Goal: Communication & Community: Answer question/provide support

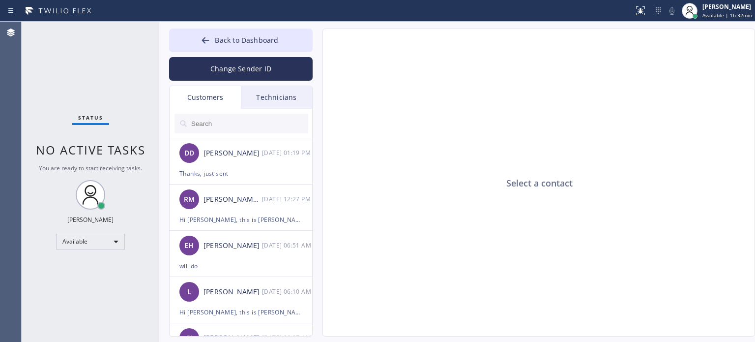
click at [221, 47] on button "Back to Dashboard" at bounding box center [241, 41] width 144 height 24
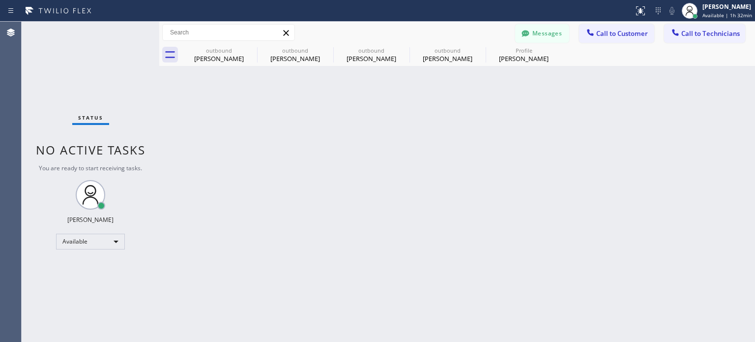
click at [571, 29] on div "Messages" at bounding box center [547, 32] width 64 height 17
drag, startPoint x: 600, startPoint y: 33, endPoint x: 546, endPoint y: 63, distance: 62.1
click at [600, 33] on span "Call to Customer" at bounding box center [623, 33] width 52 height 9
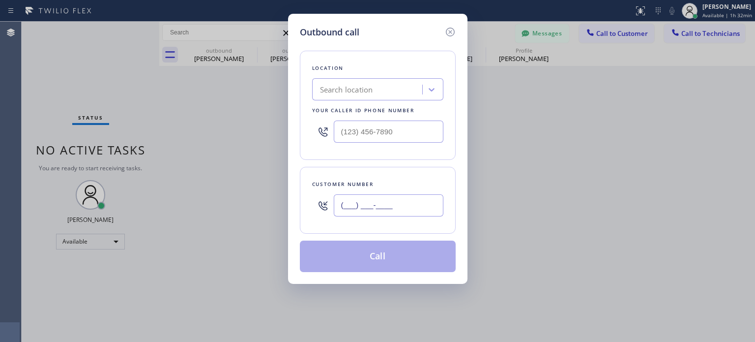
drag, startPoint x: 396, startPoint y: 204, endPoint x: 400, endPoint y: 184, distance: 20.0
click at [396, 202] on input "(___) ___-____" at bounding box center [389, 205] width 110 height 22
paste input "609) 456-8981"
type input "[PHONE_NUMBER]"
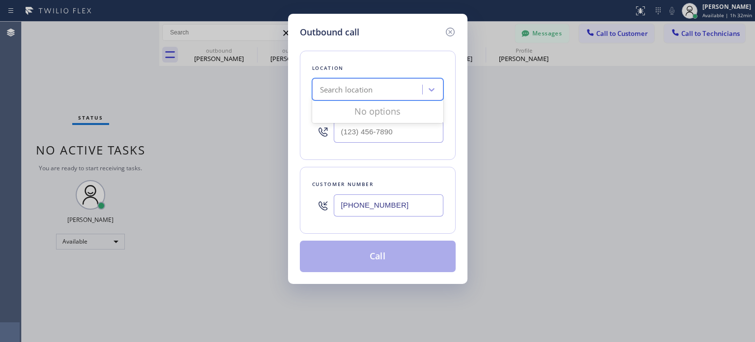
click at [345, 94] on div "Search location" at bounding box center [368, 89] width 107 height 17
paste input "R T Tech Electric Co Inc"
type input "R T Tech Electric Co Inc"
click at [372, 111] on div "R T Tech Electric Co Inc" at bounding box center [377, 110] width 131 height 18
type input "[PHONE_NUMBER]"
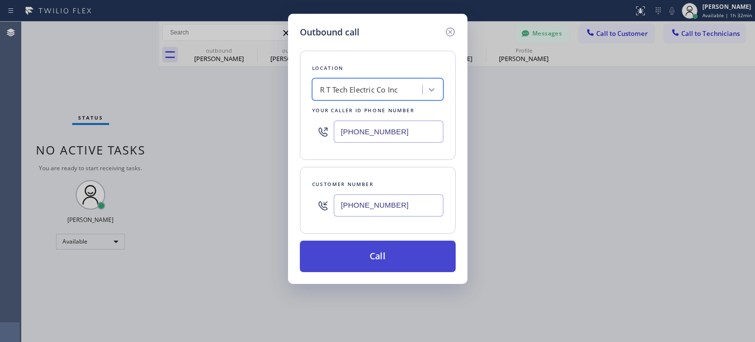
click at [383, 250] on button "Call" at bounding box center [378, 255] width 156 height 31
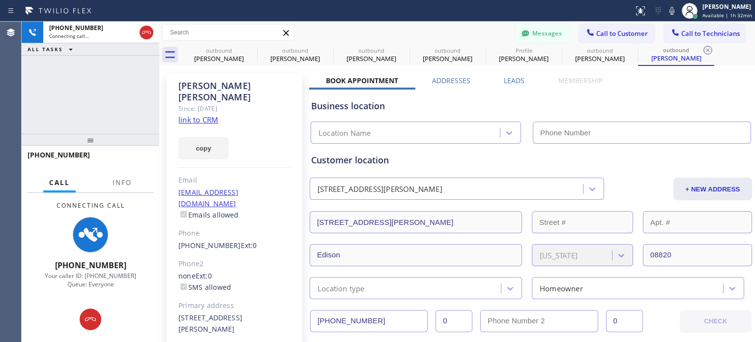
type input "[PHONE_NUMBER]"
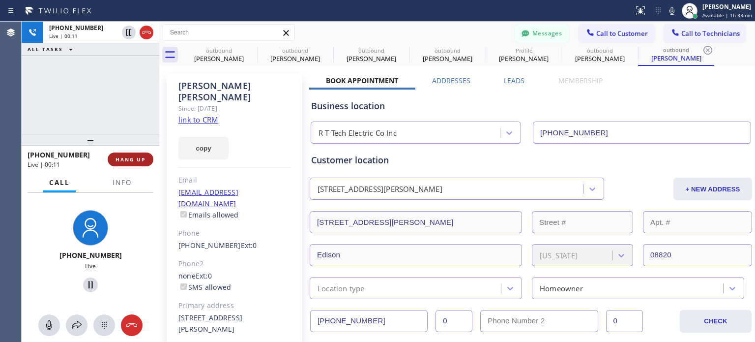
click at [132, 158] on span "HANG UP" at bounding box center [131, 159] width 30 height 7
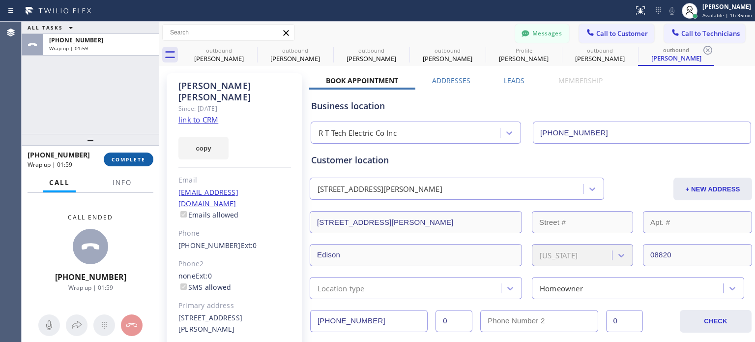
click at [142, 157] on span "COMPLETE" at bounding box center [129, 159] width 34 height 7
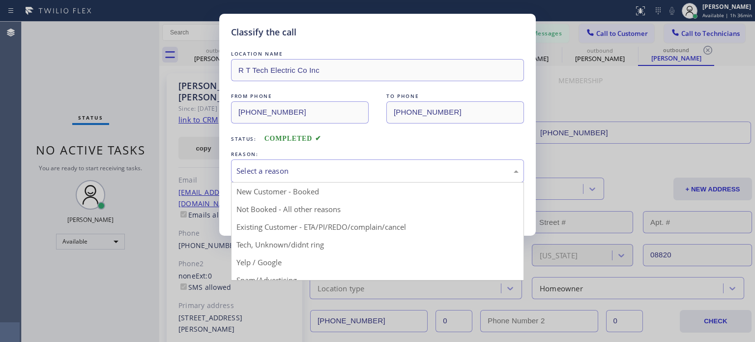
click at [306, 171] on div "Select a reason" at bounding box center [378, 170] width 282 height 11
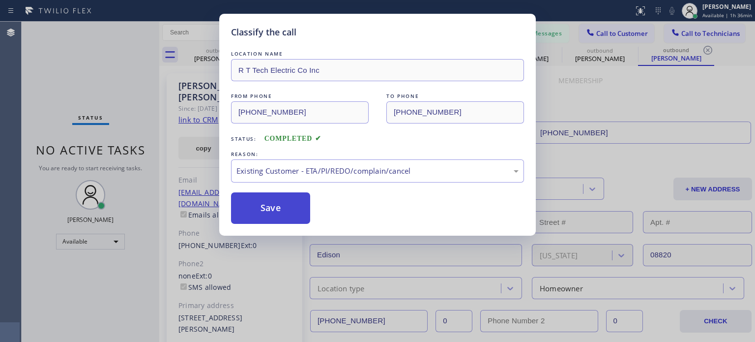
drag, startPoint x: 339, startPoint y: 223, endPoint x: 303, endPoint y: 207, distance: 39.2
drag, startPoint x: 299, startPoint y: 206, endPoint x: 238, endPoint y: 204, distance: 62.0
click at [299, 206] on button "Save" at bounding box center [270, 207] width 79 height 31
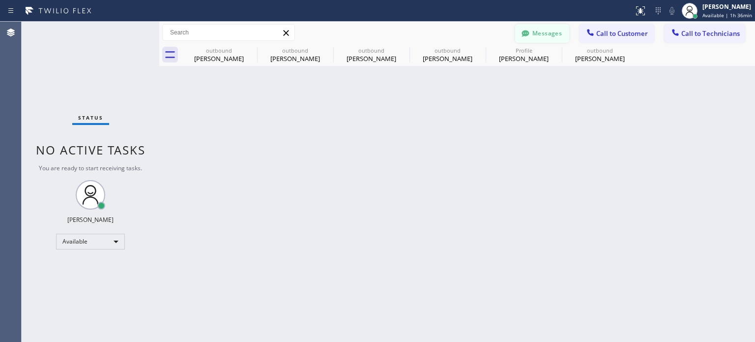
click at [542, 35] on button "Messages" at bounding box center [542, 33] width 54 height 19
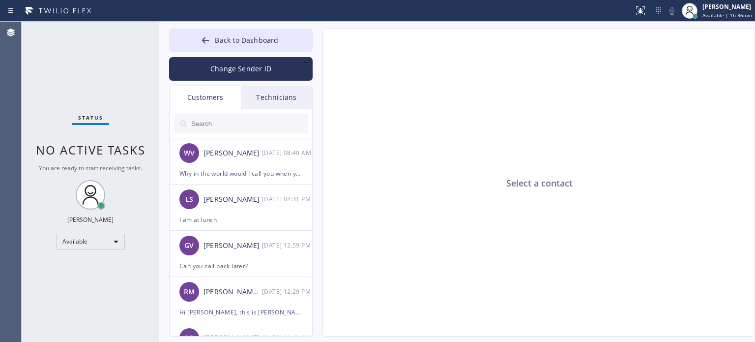
click at [220, 122] on input "text" at bounding box center [249, 124] width 118 height 20
click at [230, 175] on div "Why in the world would I call you when your guys never called or showed up" at bounding box center [240, 173] width 123 height 11
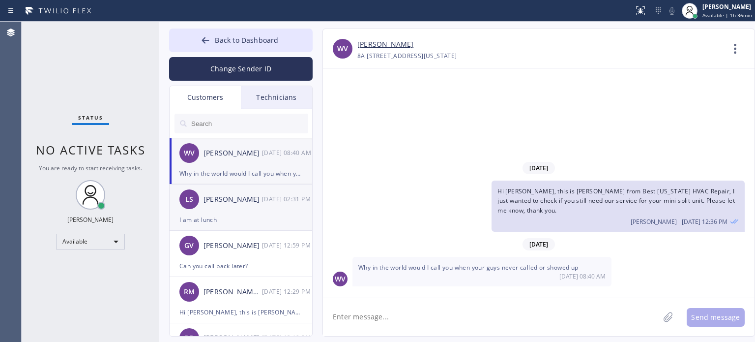
click at [219, 215] on div "I am at lunch" at bounding box center [240, 219] width 123 height 11
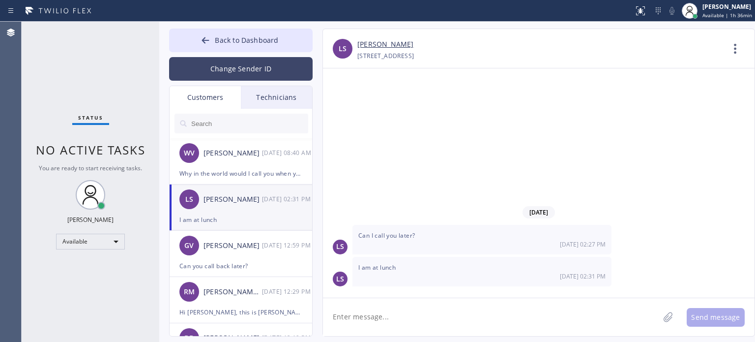
click at [239, 72] on button "Change Sender ID" at bounding box center [241, 69] width 144 height 24
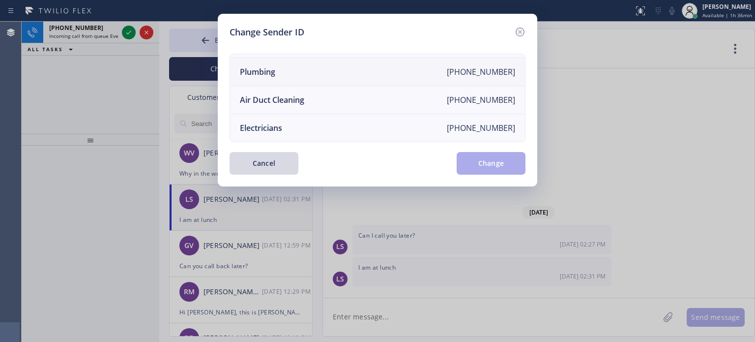
scroll to position [115, 0]
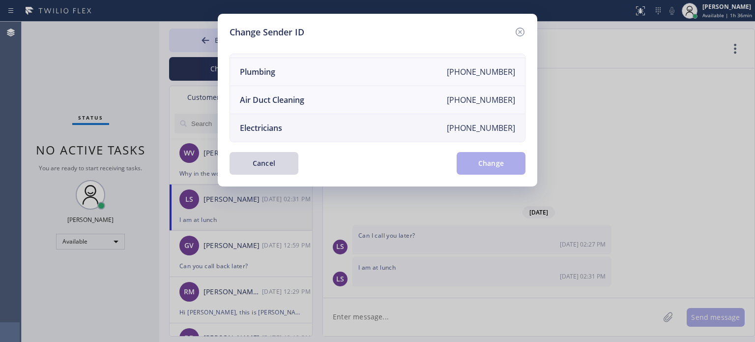
click at [274, 122] on div "Electricians" at bounding box center [261, 127] width 42 height 11
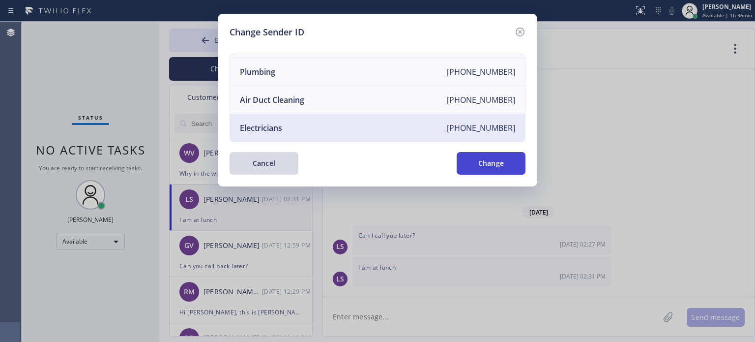
click at [483, 166] on button "Change" at bounding box center [491, 163] width 69 height 23
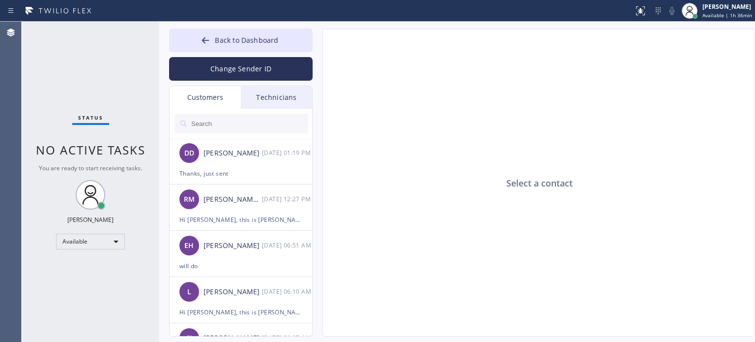
click at [212, 125] on input "text" at bounding box center [249, 124] width 118 height 20
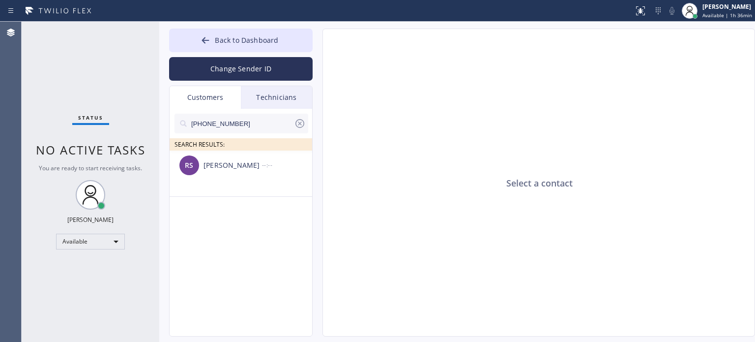
click at [254, 167] on div "[PERSON_NAME]" at bounding box center [233, 165] width 59 height 11
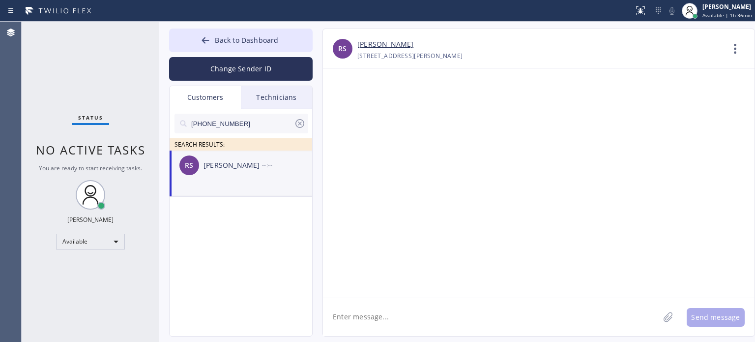
drag, startPoint x: 377, startPoint y: 319, endPoint x: 324, endPoint y: 306, distance: 54.2
click at [376, 318] on textarea at bounding box center [491, 317] width 336 height 38
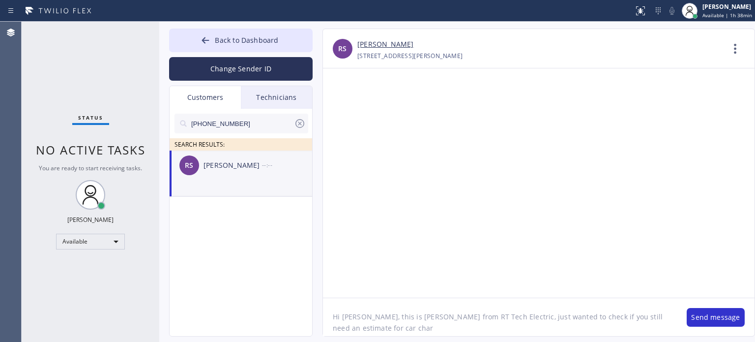
type textarea "Hi [PERSON_NAME], this is [PERSON_NAME] from RT Tech Electric, just wanted to c…"
drag, startPoint x: 236, startPoint y: 344, endPoint x: 237, endPoint y: 321, distance: 22.6
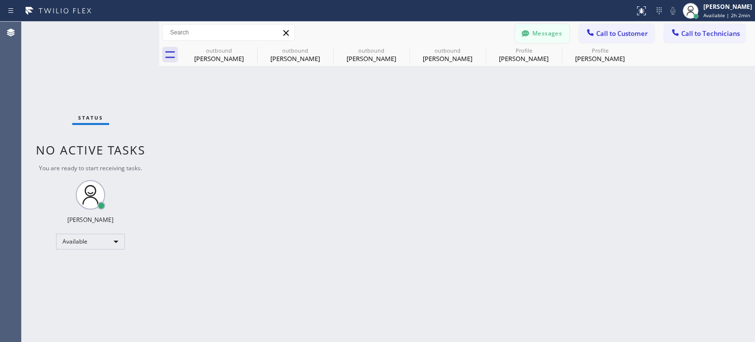
click at [529, 35] on icon at bounding box center [526, 34] width 10 height 10
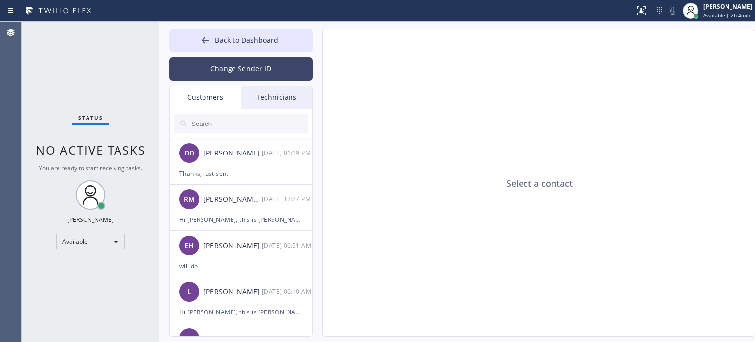
click at [234, 65] on button "Change Sender ID" at bounding box center [241, 69] width 144 height 24
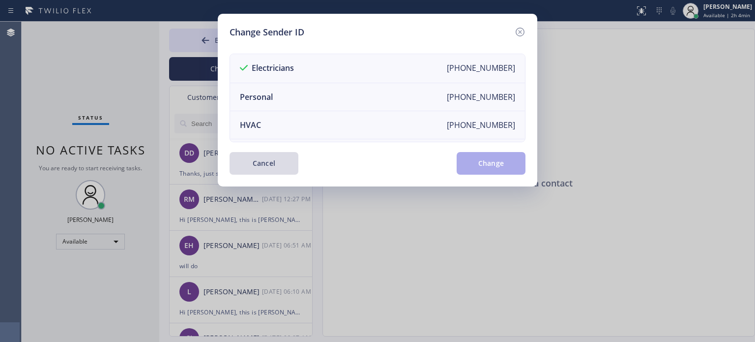
click at [291, 162] on button "Cancel" at bounding box center [264, 163] width 69 height 23
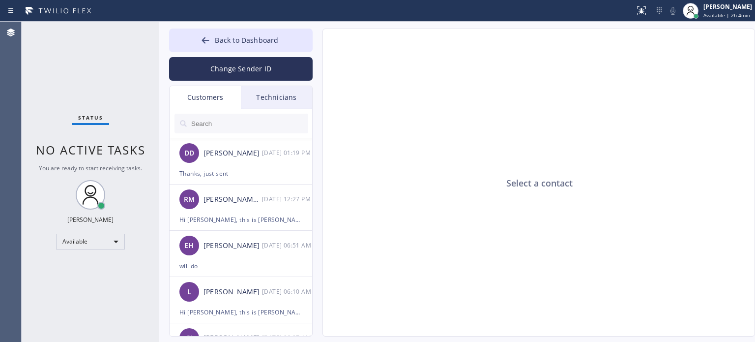
click at [254, 128] on input "text" at bounding box center [249, 124] width 118 height 20
click at [240, 72] on button "Change Sender ID" at bounding box center [241, 69] width 144 height 24
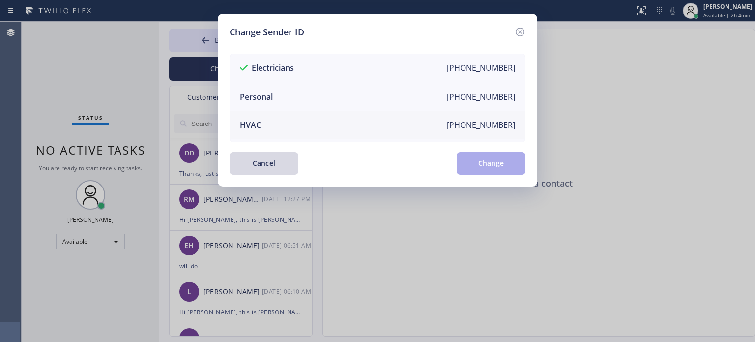
click at [271, 133] on li "HVAC +18559994417" at bounding box center [377, 125] width 295 height 28
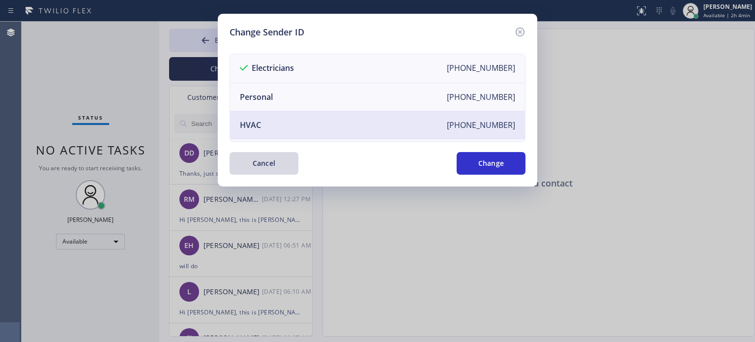
click at [478, 163] on button "Change" at bounding box center [491, 163] width 69 height 23
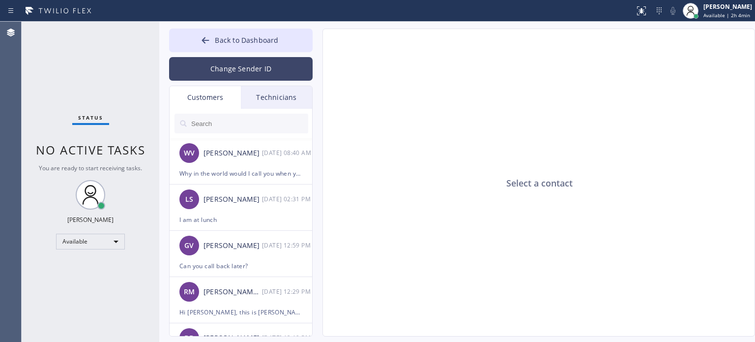
click at [228, 67] on button "Change Sender ID" at bounding box center [241, 69] width 144 height 24
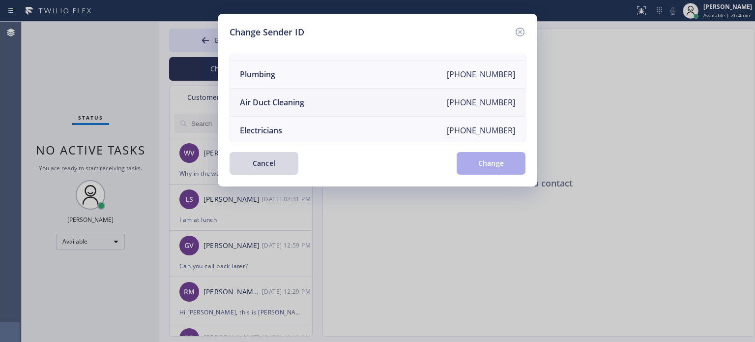
scroll to position [115, 0]
click at [277, 122] on div "Electricians" at bounding box center [261, 127] width 42 height 11
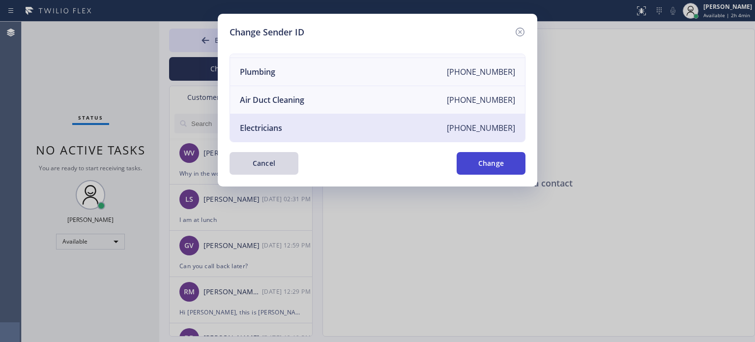
click at [518, 171] on button "Change" at bounding box center [491, 163] width 69 height 23
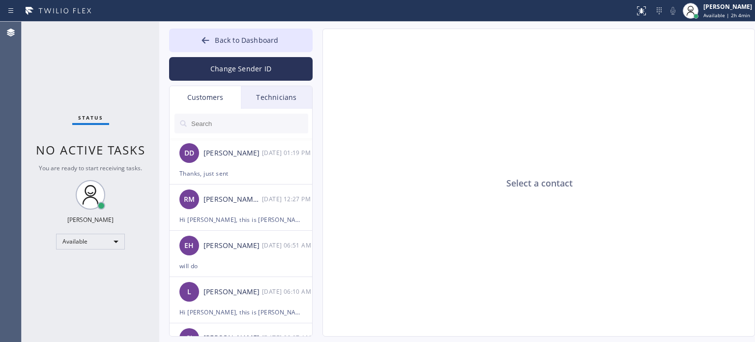
click at [218, 125] on input "text" at bounding box center [249, 124] width 118 height 20
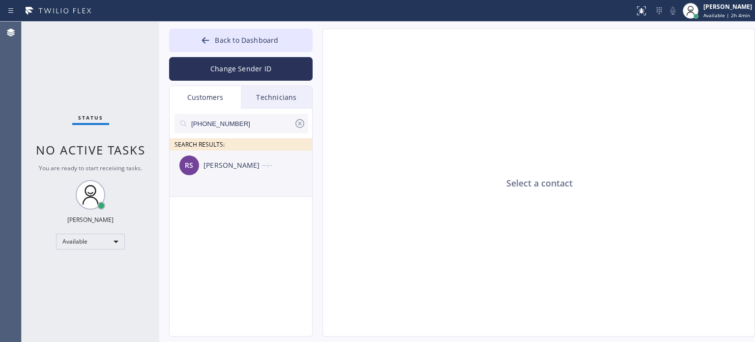
click at [215, 178] on div "RS Ron Shah --:--" at bounding box center [242, 165] width 144 height 30
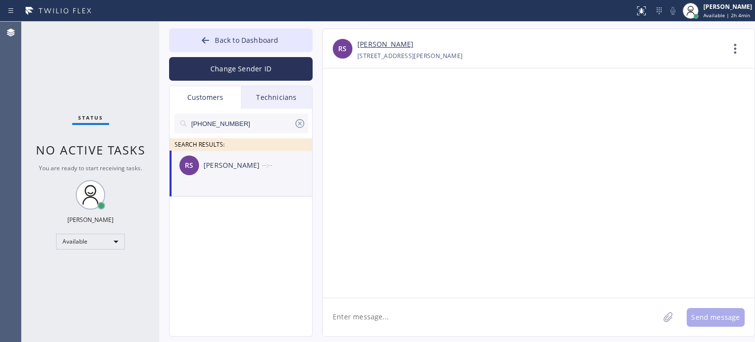
drag, startPoint x: 431, startPoint y: 312, endPoint x: 437, endPoint y: 291, distance: 21.8
click at [432, 306] on textarea at bounding box center [491, 317] width 336 height 38
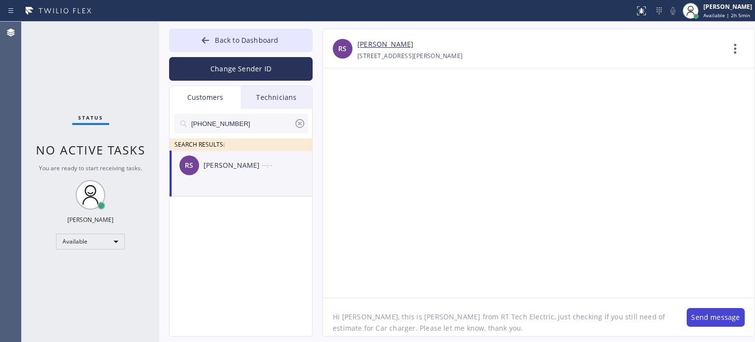
type textarea "Hi Ron, this is Kate from RT Tech Electric, just checking if you still need of …"
click at [692, 315] on button "Send message" at bounding box center [716, 317] width 58 height 19
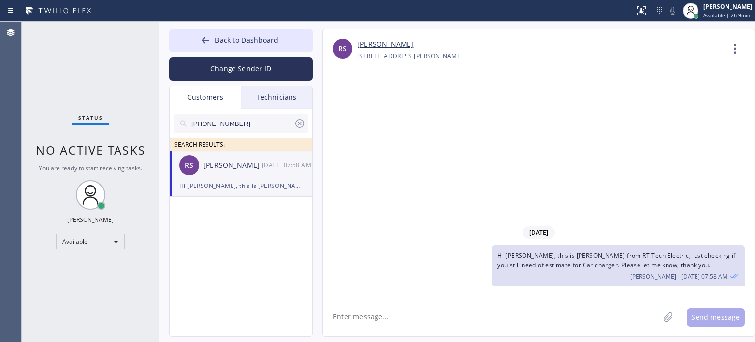
click at [299, 123] on icon at bounding box center [300, 124] width 12 height 12
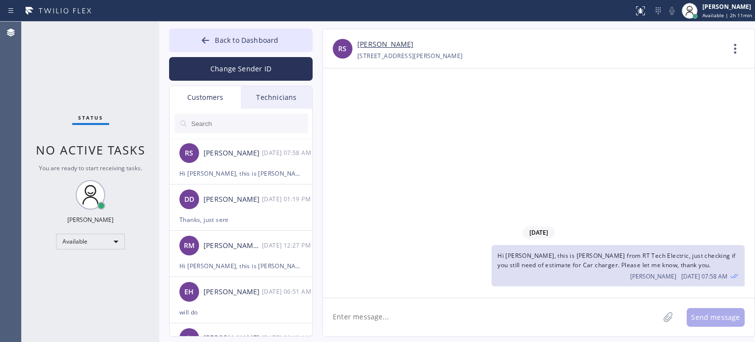
click at [546, 116] on div "09/29/2025 Hi Ron, this is Kate from RT Tech Electric, just checking if you sti…" at bounding box center [539, 182] width 432 height 229
click at [236, 42] on span "Back to Dashboard" at bounding box center [246, 39] width 63 height 9
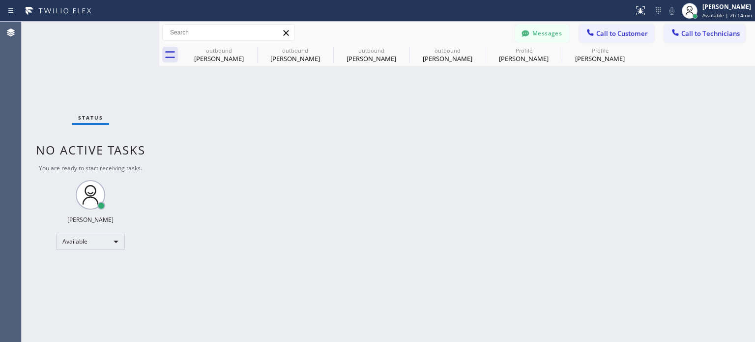
drag, startPoint x: 593, startPoint y: 35, endPoint x: 498, endPoint y: 71, distance: 101.9
click at [591, 36] on icon at bounding box center [591, 33] width 10 height 10
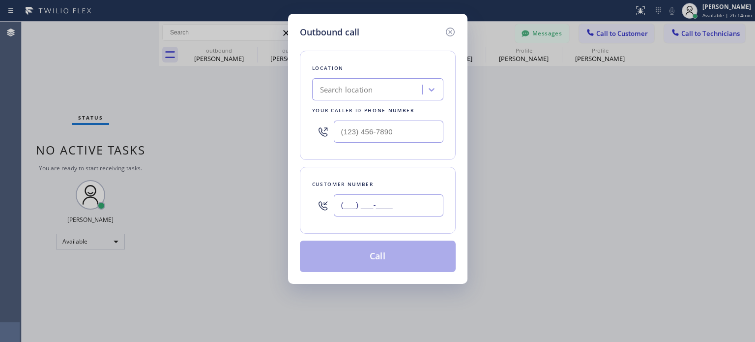
click at [364, 209] on input "(___) ___-____" at bounding box center [389, 205] width 110 height 22
paste input "786) 295-4773"
type input "(786) 295-4773"
click at [356, 90] on div "Search location" at bounding box center [346, 89] width 53 height 11
paste input "LocalChill Experts Pro."
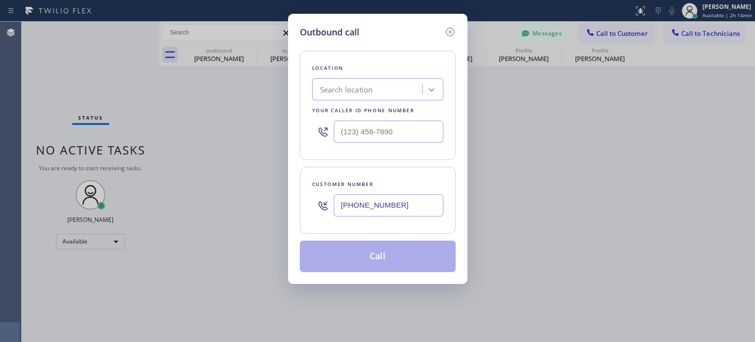
type input "LocalChill Experts Pro."
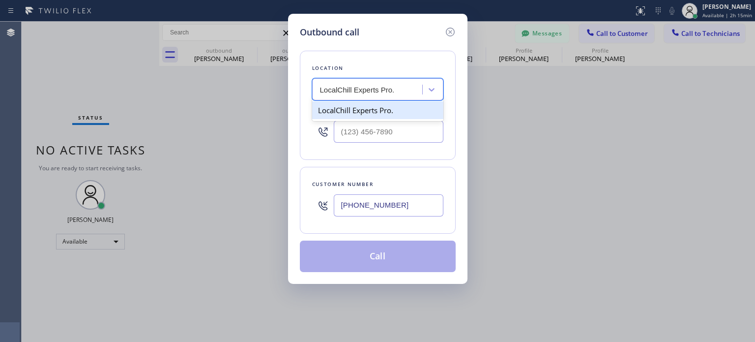
click at [378, 113] on div "LocalChill Experts Pro." at bounding box center [377, 110] width 131 height 18
type input "(786) 589-4088"
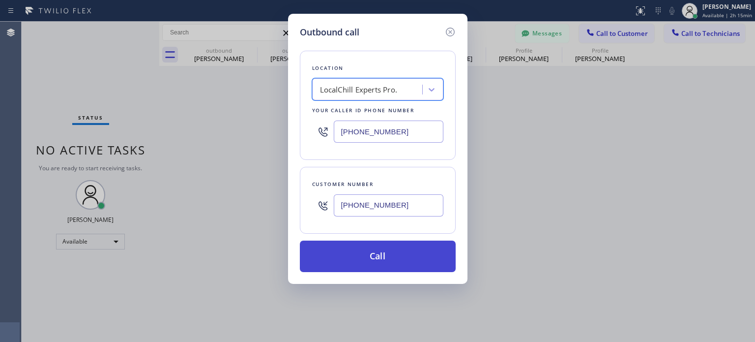
click at [398, 248] on button "Call" at bounding box center [378, 255] width 156 height 31
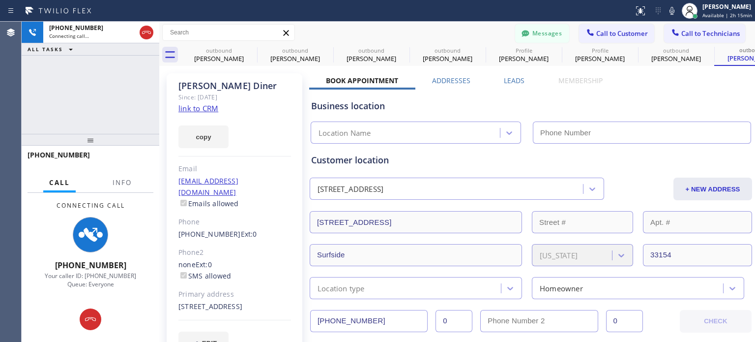
type input "(786) 589-4088"
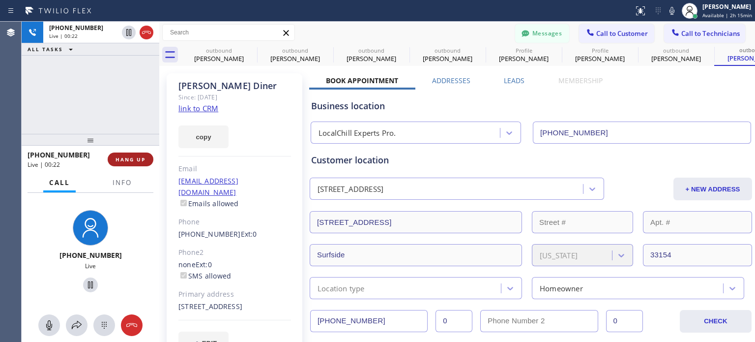
click at [122, 161] on span "HANG UP" at bounding box center [131, 159] width 30 height 7
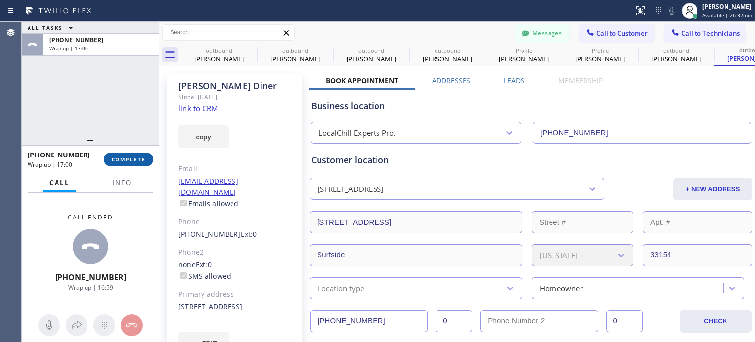
click at [141, 157] on span "COMPLETE" at bounding box center [129, 159] width 34 height 7
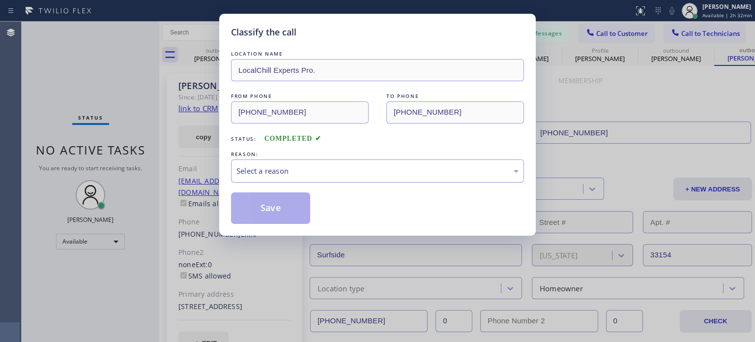
click at [264, 167] on div "Select a reason" at bounding box center [378, 170] width 282 height 11
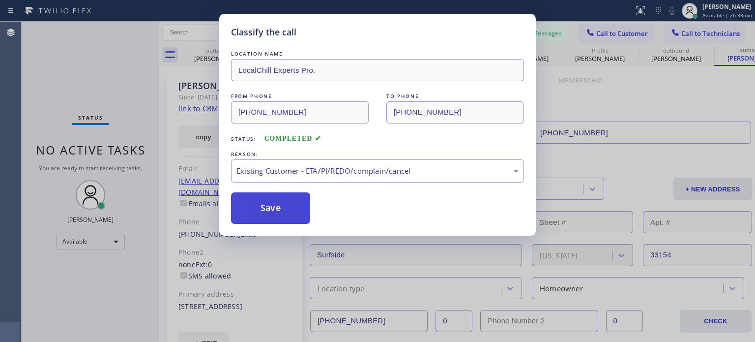
click at [270, 212] on button "Save" at bounding box center [270, 207] width 79 height 31
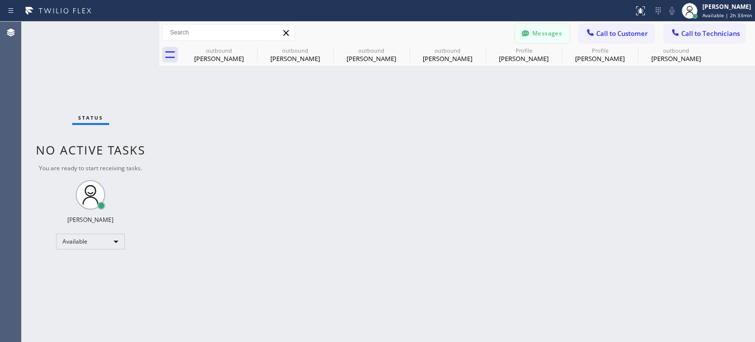
click at [537, 35] on button "Messages" at bounding box center [542, 33] width 54 height 19
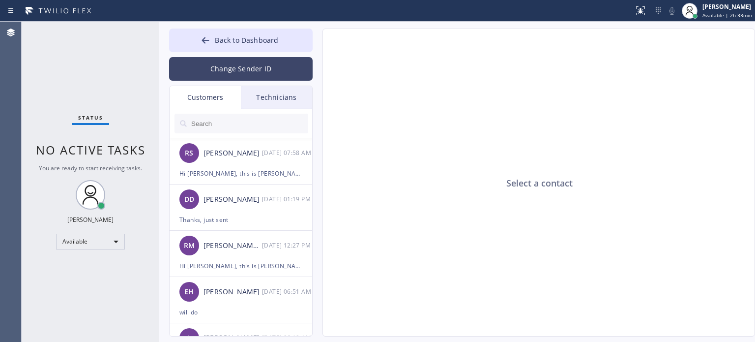
click at [213, 70] on button "Change Sender ID" at bounding box center [241, 69] width 144 height 24
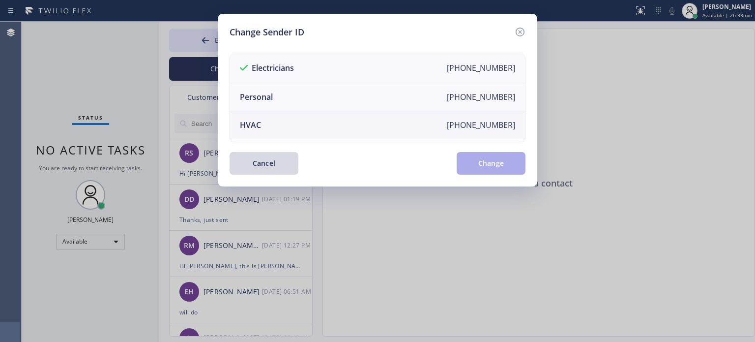
click at [278, 118] on li "HVAC +18559994417" at bounding box center [377, 125] width 295 height 28
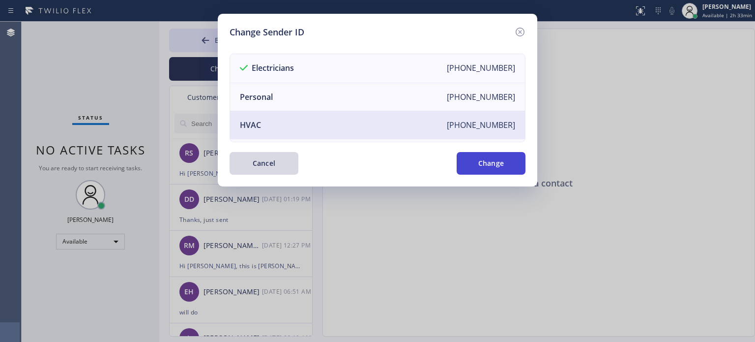
click at [498, 169] on button "Change" at bounding box center [491, 163] width 69 height 23
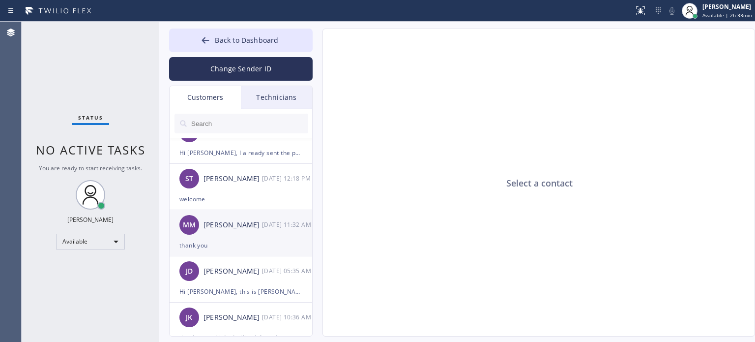
scroll to position [344, 0]
click at [227, 233] on div "JD Joel Diamond 09/18 05:35 AM" at bounding box center [242, 225] width 144 height 30
